Goal: Transaction & Acquisition: Purchase product/service

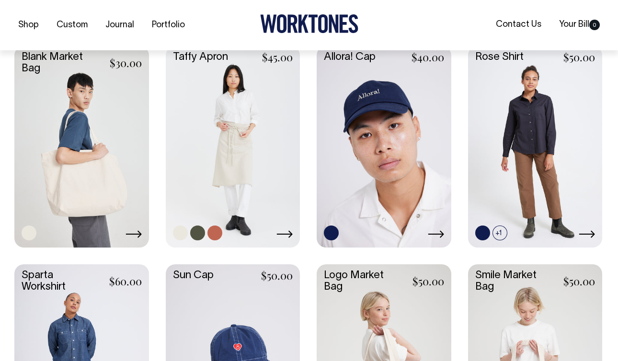
scroll to position [1109, 0]
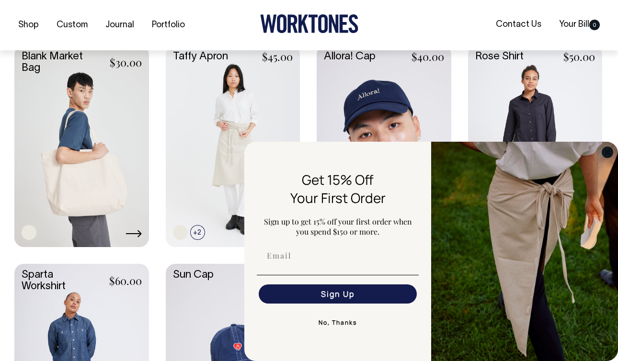
click at [608, 150] on circle "Close dialog" at bounding box center [607, 152] width 11 height 11
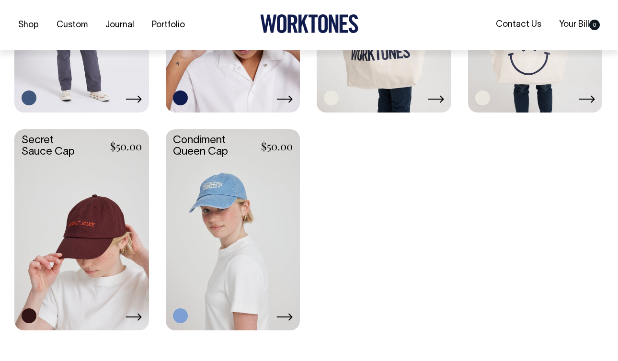
scroll to position [1462, 0]
click at [245, 203] on link at bounding box center [233, 229] width 135 height 200
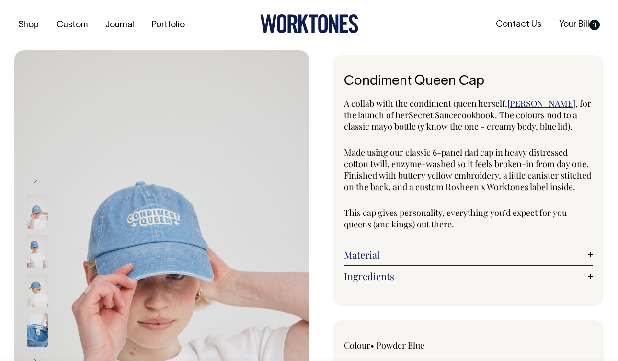
click at [35, 299] on img at bounding box center [38, 291] width 22 height 34
